Goal: Task Accomplishment & Management: Complete application form

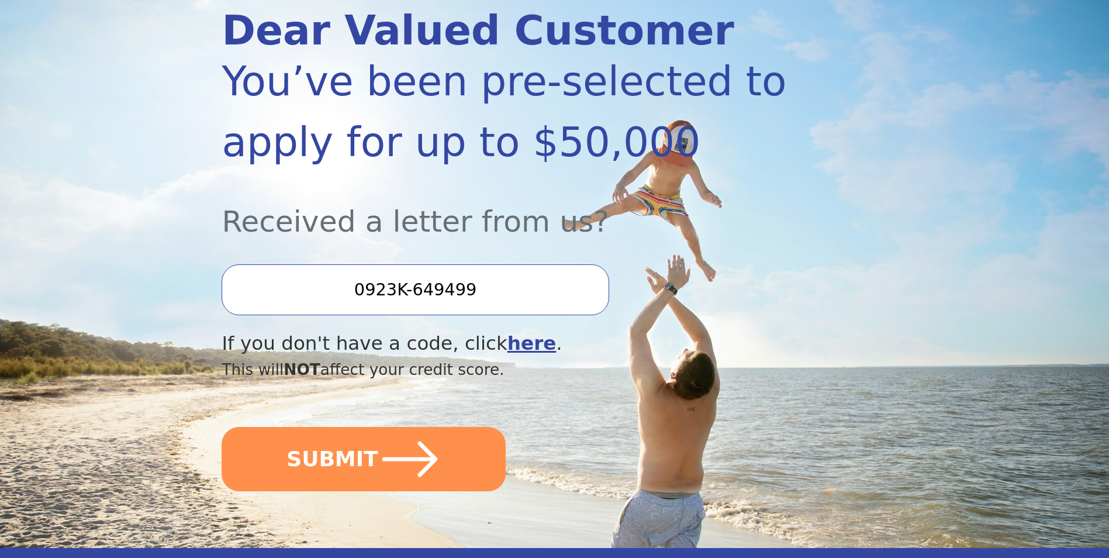
scroll to position [175, 0]
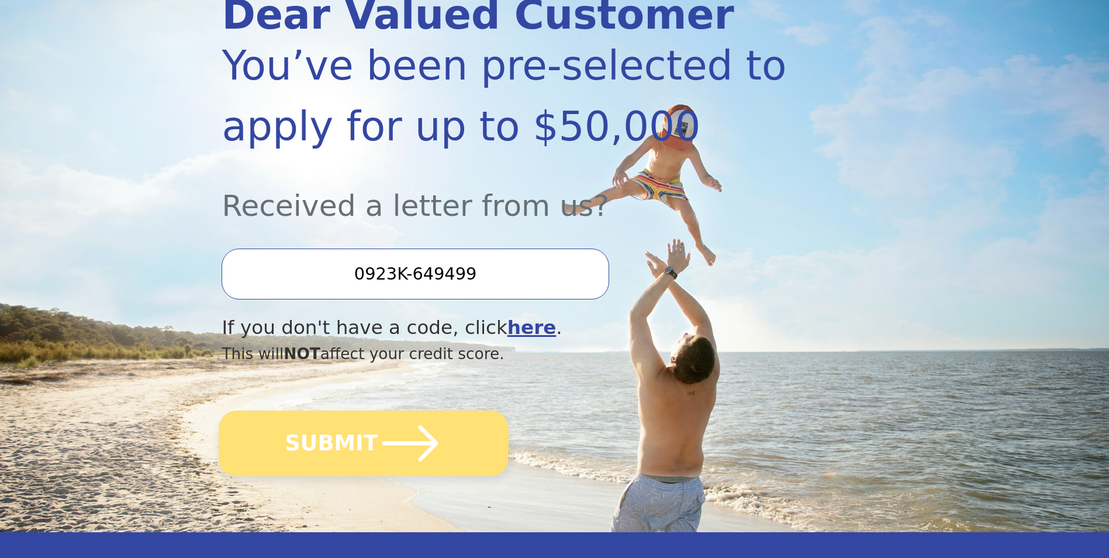
click at [382, 442] on icon "submit" at bounding box center [410, 443] width 56 height 36
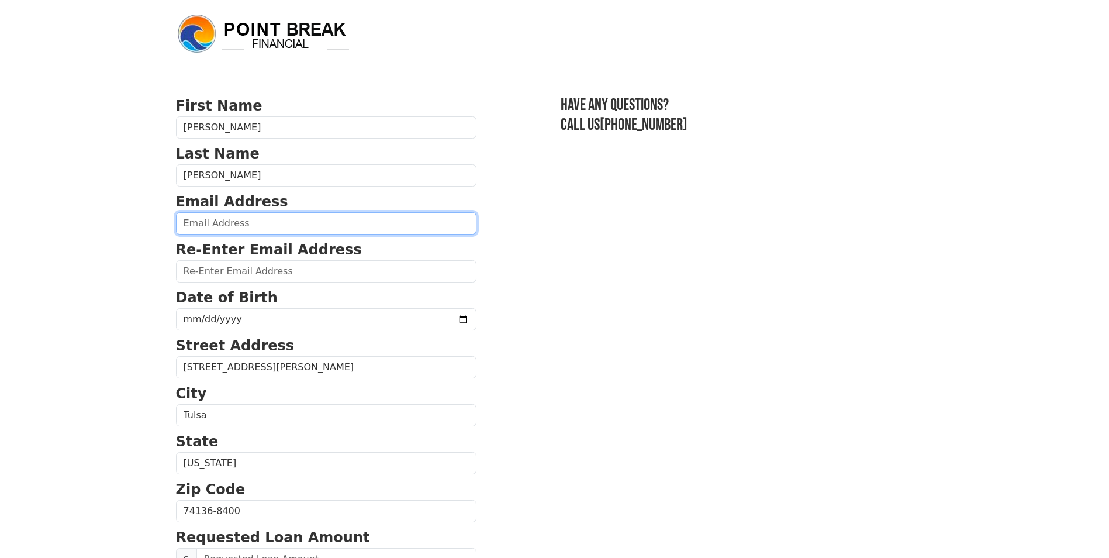
click at [233, 223] on input "email" at bounding box center [326, 223] width 301 height 22
type input "[EMAIL_ADDRESS][DOMAIN_NAME]"
type input "MCHJET2010@GMAIL.COM"
type input "(405) 639-7300"
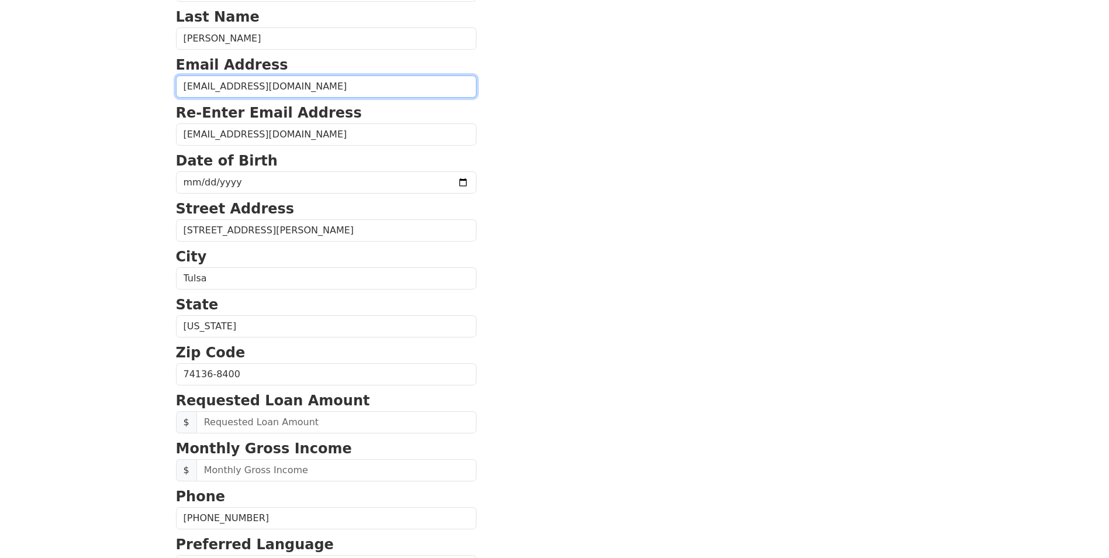
scroll to position [137, 0]
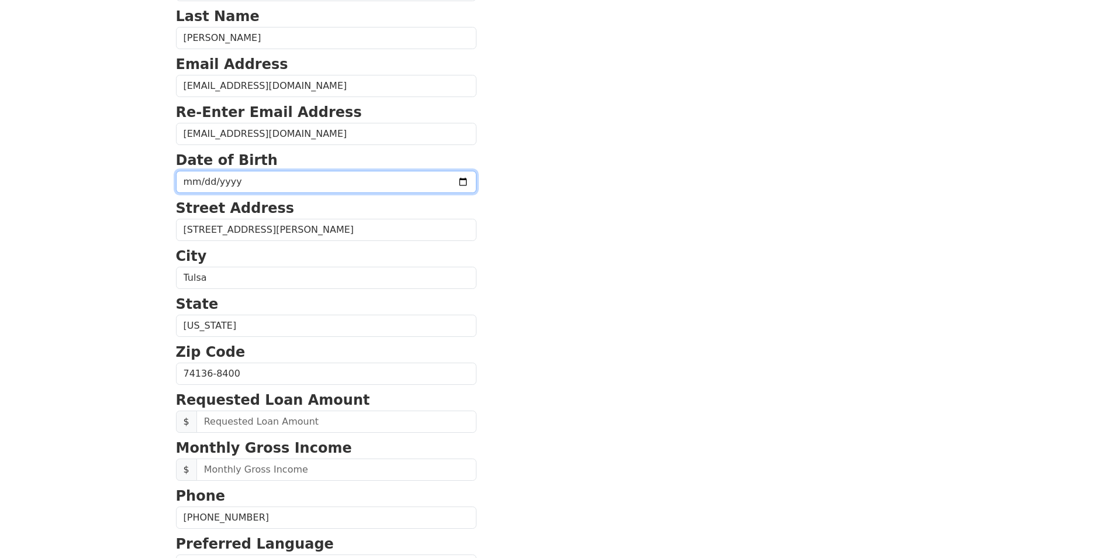
click at [269, 175] on input "date" at bounding box center [326, 182] width 301 height 22
type input "51959-12-12"
click at [207, 179] on input "date" at bounding box center [326, 182] width 301 height 22
type input "1959-12-25"
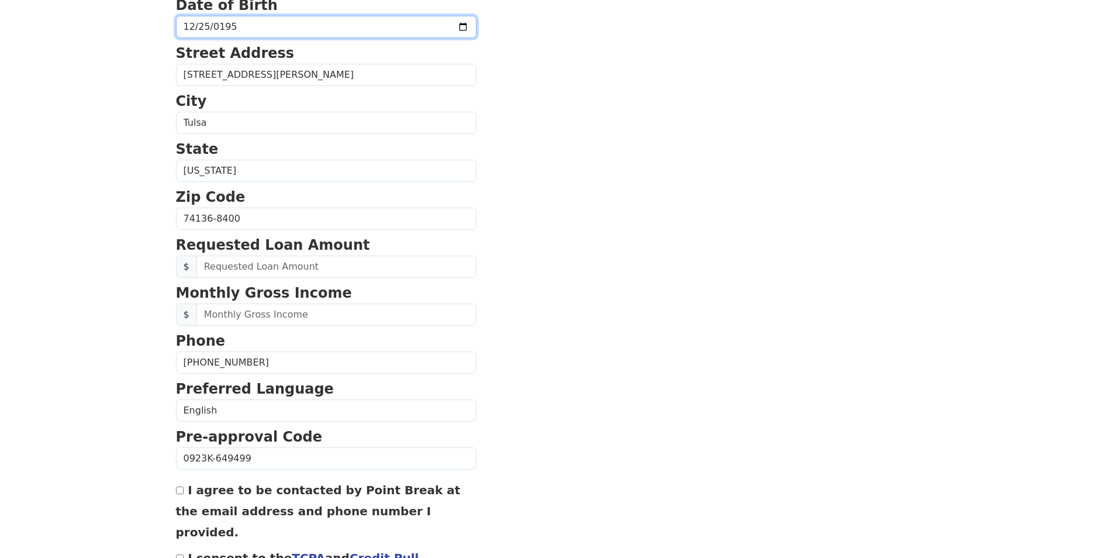
scroll to position [313, 0]
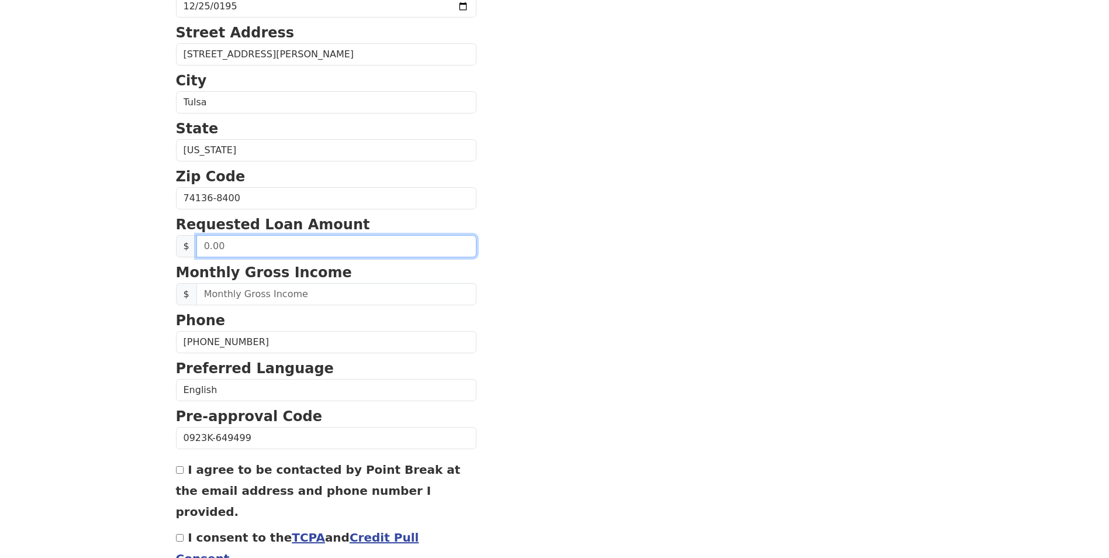
click at [257, 251] on input "text" at bounding box center [336, 246] width 280 height 22
type input "30,000.00"
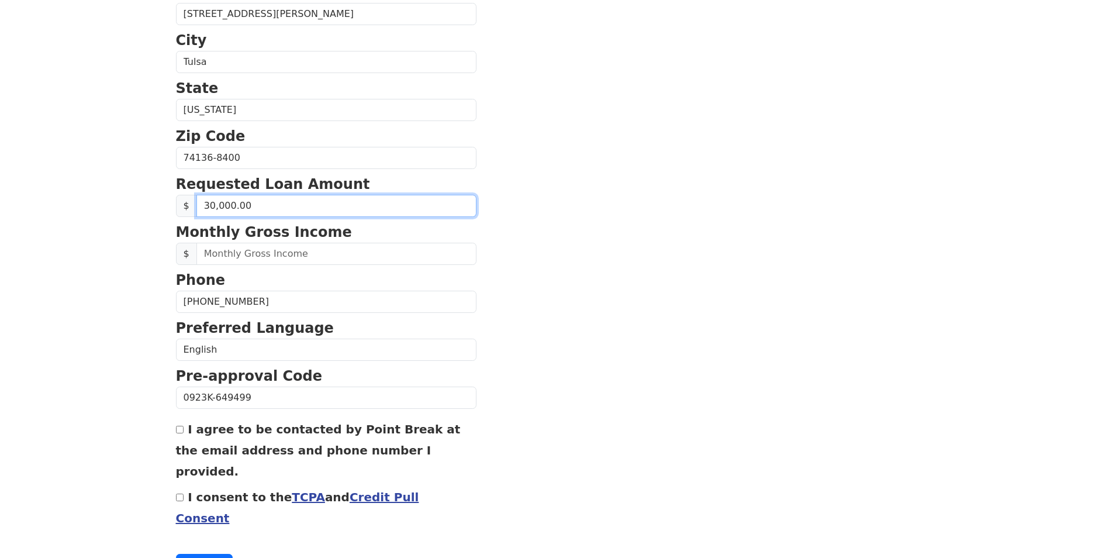
scroll to position [371, 0]
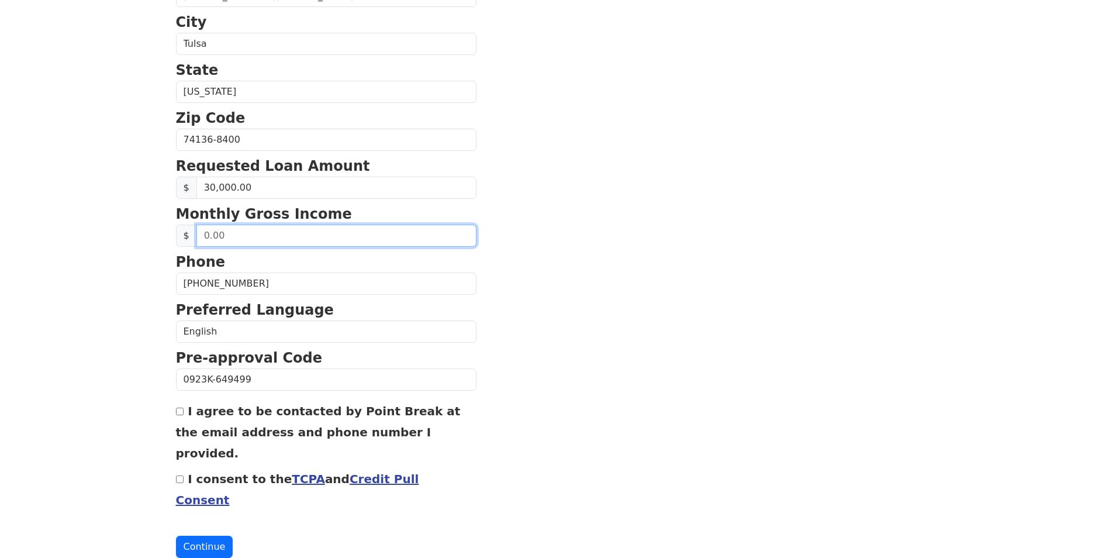
click at [294, 232] on input "text" at bounding box center [336, 236] width 280 height 22
type input "5,826.00"
click at [179, 413] on input "I agree to be contacted by Point Break at the email address and phone number I …" at bounding box center [180, 412] width 8 height 8
checkbox input "true"
click at [180, 475] on input "I consent to the TCPA and Credit Pull Consent" at bounding box center [180, 479] width 8 height 8
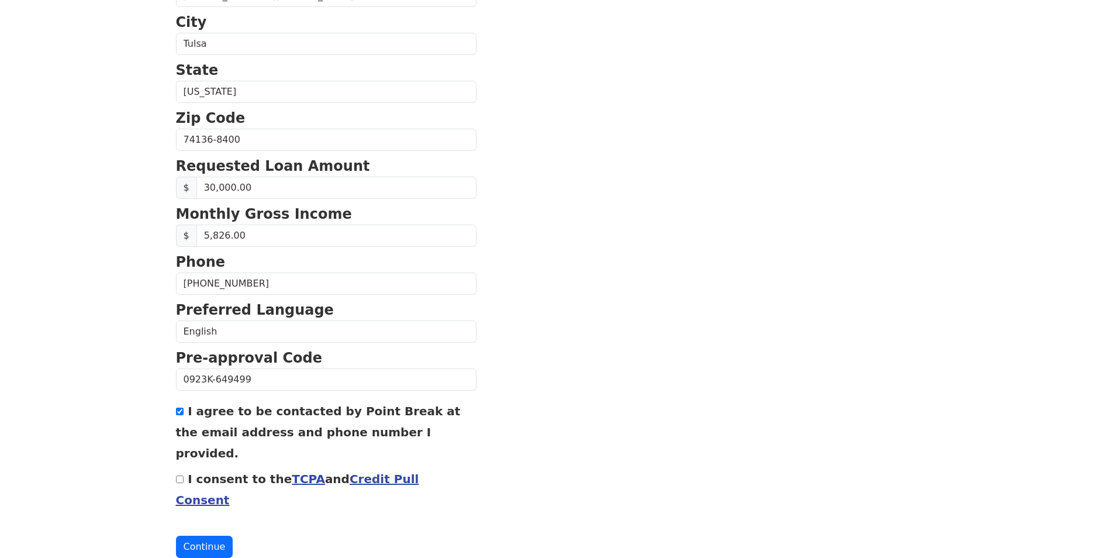
checkbox input "true"
click at [202, 536] on button "Continue" at bounding box center [204, 547] width 57 height 22
